Goal: Task Accomplishment & Management: Use online tool/utility

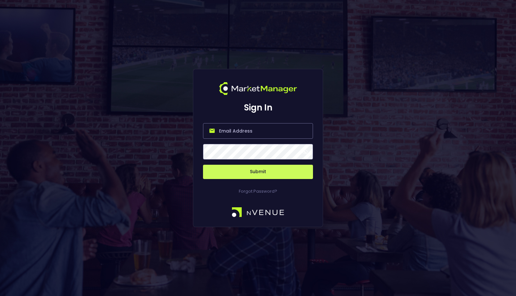
type input "[EMAIL_ADDRESS][DOMAIN_NAME]"
click at [274, 173] on button "Submit" at bounding box center [258, 172] width 110 height 14
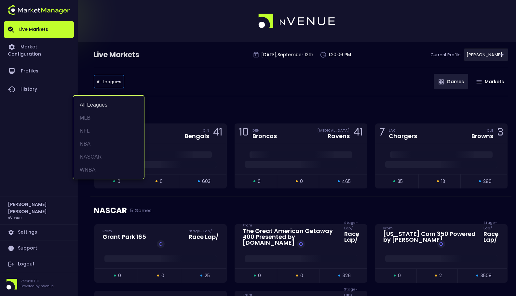
drag, startPoint x: 109, startPoint y: 119, endPoint x: 161, endPoint y: 101, distance: 55.2
click at [109, 118] on li "MLB" at bounding box center [108, 118] width 71 height 13
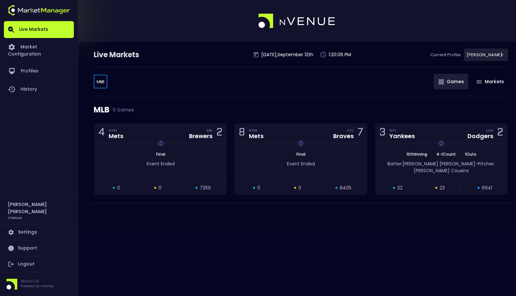
type input "MLB"
click at [254, 88] on div "MLB MLB ​ Games Markets" at bounding box center [301, 81] width 414 height 29
click at [234, 89] on div "MLB MLB ​ Games Markets" at bounding box center [301, 81] width 414 height 29
click at [253, 89] on div "MLB MLB ​ Games Markets" at bounding box center [301, 81] width 414 height 29
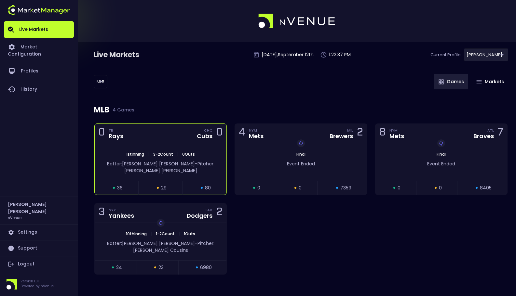
click at [185, 137] on div "0 TB Rays CHC Cubs 0" at bounding box center [161, 134] width 132 height 20
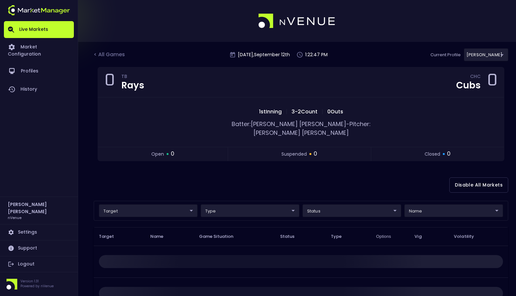
click at [354, 53] on div "< All Games [DATE] 1:22:47 PM Current Profile [PERSON_NAME] 0a763355-b225-40e6-…" at bounding box center [301, 57] width 414 height 19
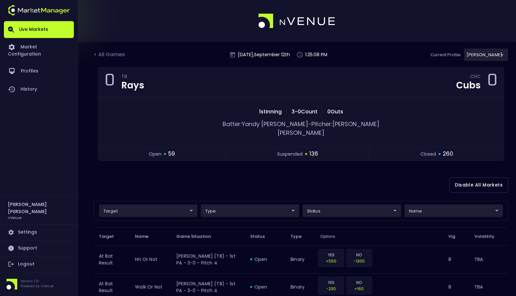
click at [292, 177] on div "Disable All Markets" at bounding box center [301, 185] width 414 height 32
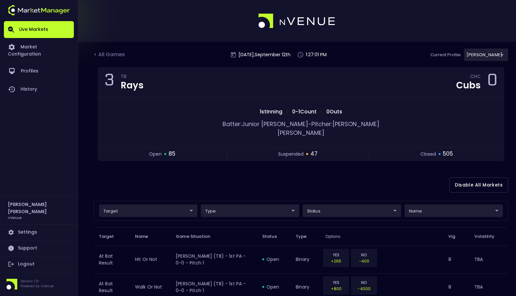
click at [382, 181] on div "Disable All Markets" at bounding box center [301, 185] width 414 height 32
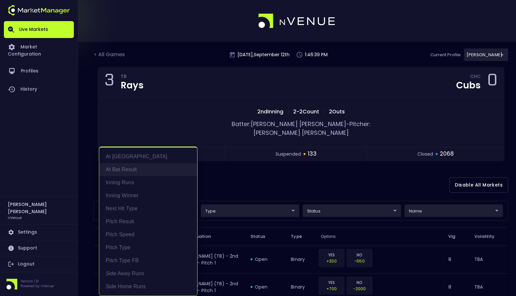
scroll to position [0, 0]
click at [153, 170] on li "At Bat Result" at bounding box center [148, 170] width 98 height 13
type input "At Bat Result"
drag, startPoint x: 316, startPoint y: 174, endPoint x: 397, endPoint y: 183, distance: 81.8
click at [319, 174] on div at bounding box center [258, 148] width 516 height 296
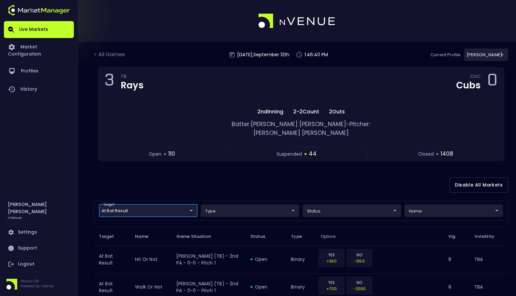
scroll to position [0, 0]
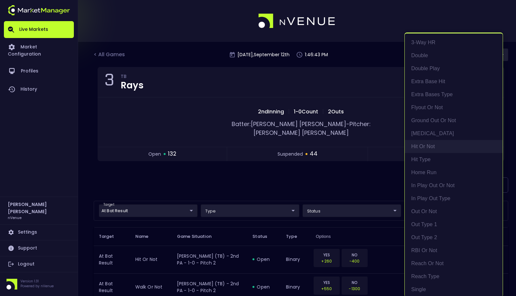
click at [432, 146] on li "hit or not" at bounding box center [454, 146] width 98 height 13
type input "hit or not"
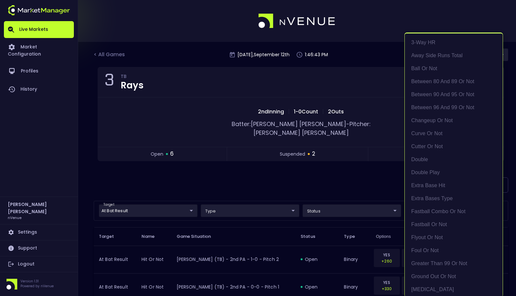
scroll to position [1, 0]
click at [303, 174] on div at bounding box center [258, 148] width 516 height 296
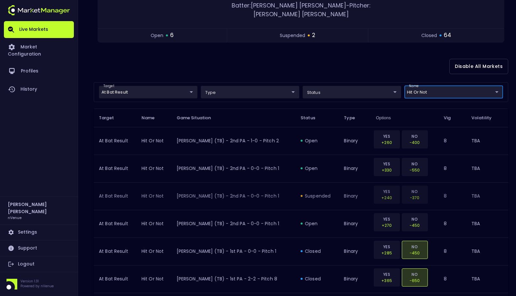
scroll to position [121, 0]
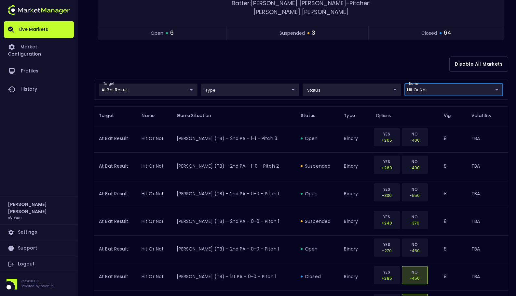
click at [312, 52] on div "Disable All Markets" at bounding box center [301, 64] width 414 height 32
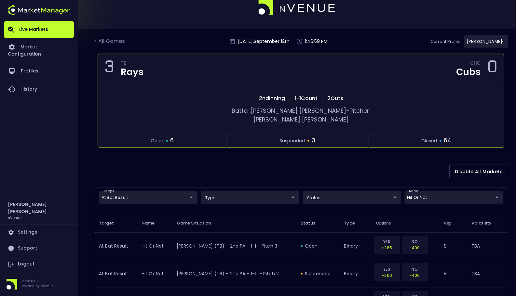
scroll to position [0, 0]
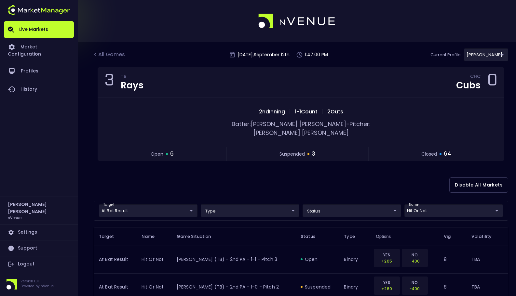
click at [386, 169] on div "Disable All Markets" at bounding box center [301, 185] width 414 height 32
click at [403, 169] on div "Disable All Markets" at bounding box center [301, 185] width 414 height 32
click at [408, 169] on div "Disable All Markets" at bounding box center [301, 185] width 414 height 32
click at [388, 58] on div "< All Games [DATE] 1:48:02 PM Current Profile [PERSON_NAME] 0a763355-b225-40e6-…" at bounding box center [301, 57] width 414 height 19
click at [403, 179] on div "Disable All Markets" at bounding box center [301, 185] width 414 height 32
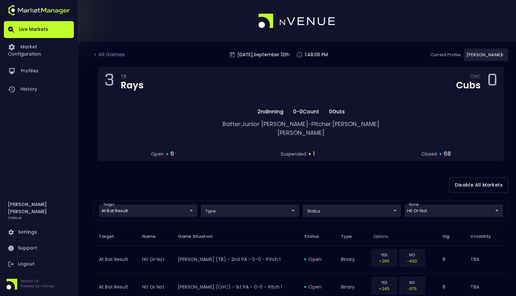
click at [391, 175] on div "Disable All Markets" at bounding box center [301, 185] width 414 height 32
click at [397, 169] on div "Disable All Markets" at bounding box center [301, 185] width 414 height 32
click at [411, 172] on div "Disable All Markets" at bounding box center [301, 185] width 414 height 32
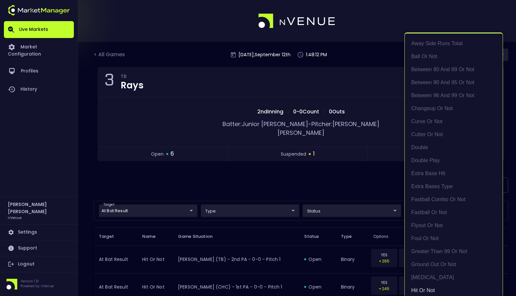
scroll to position [1, 0]
click at [367, 182] on div at bounding box center [258, 148] width 516 height 296
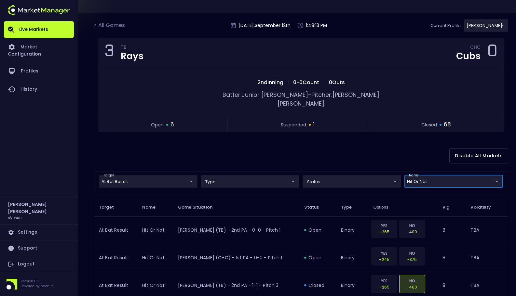
scroll to position [0, 0]
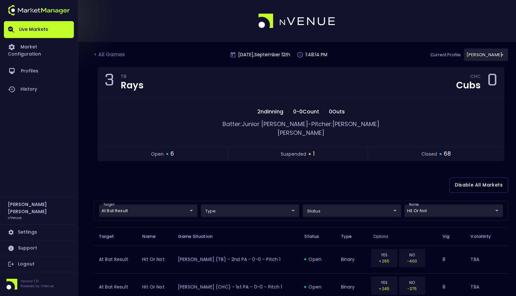
click at [367, 181] on div "Disable All Markets" at bounding box center [301, 185] width 414 height 32
click at [353, 57] on div "< All Games [DATE] 1:48:16 PM Current Profile [PERSON_NAME] 0a763355-b225-40e6-…" at bounding box center [301, 57] width 414 height 19
